Goal: Understand site structure

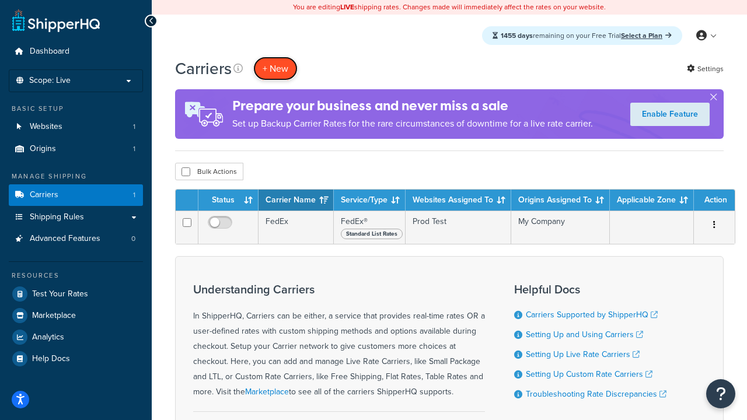
click at [275, 69] on button "+ New" at bounding box center [275, 69] width 44 height 24
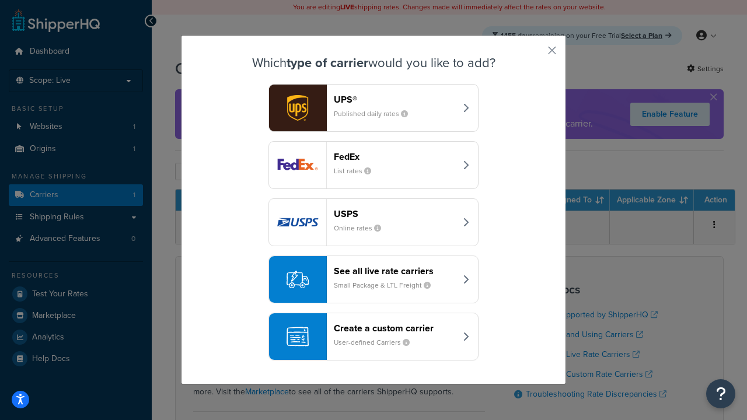
click at [373, 166] on div "FedEx List rates" at bounding box center [395, 165] width 122 height 28
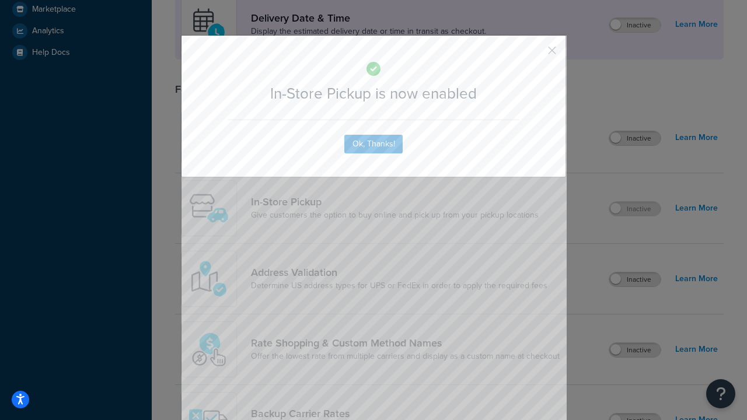
scroll to position [328, 0]
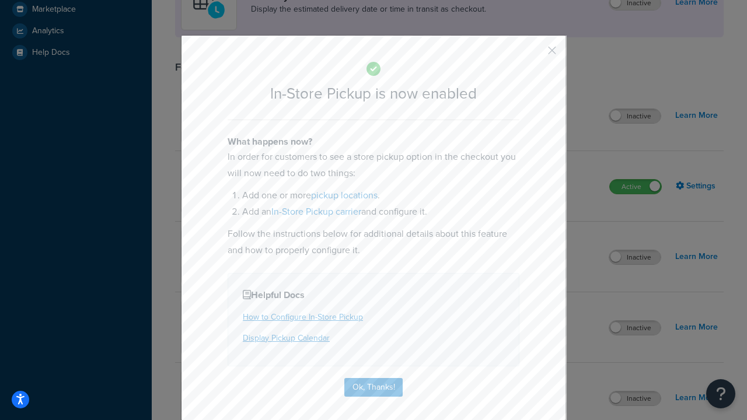
click at [534, 54] on button "button" at bounding box center [534, 54] width 3 height 3
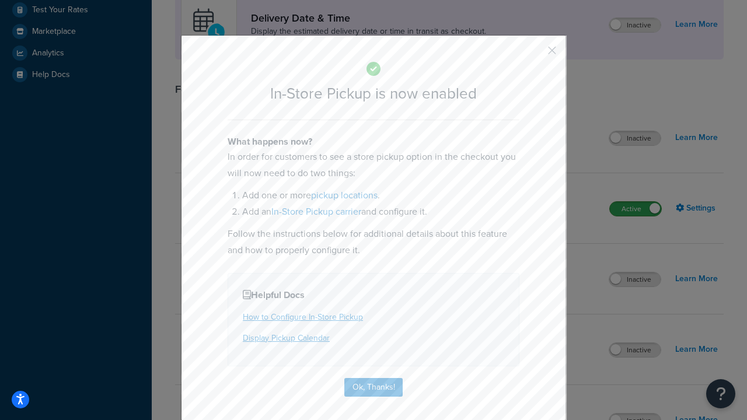
scroll to position [328, 0]
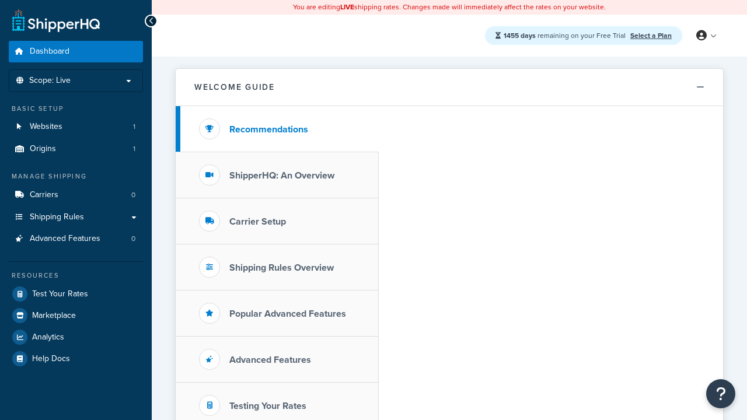
click at [650, 36] on link "Select a Plan" at bounding box center [650, 35] width 41 height 10
